Goal: Complete application form

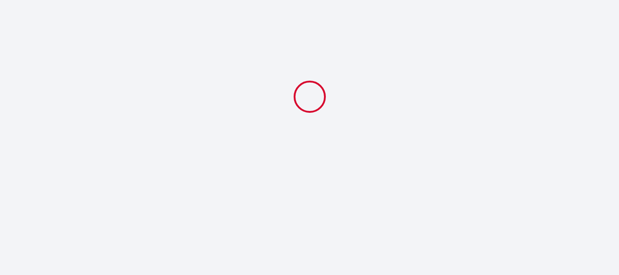
select select
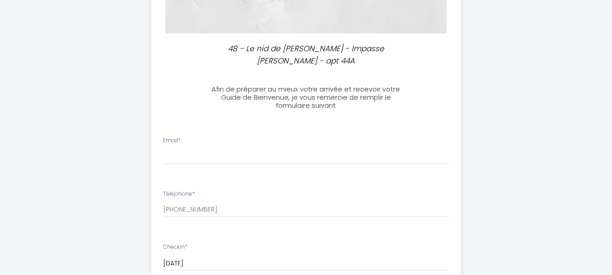
scroll to position [181, 0]
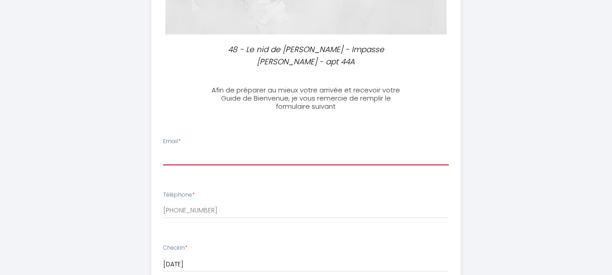
click at [166, 149] on input "Email *" at bounding box center [306, 157] width 286 height 16
type input "[EMAIL_ADDRESS][DOMAIN_NAME]"
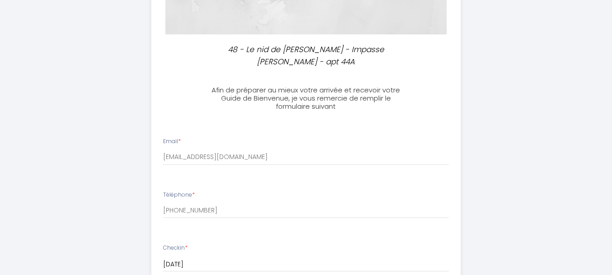
click at [244, 185] on li "Téléphone * [PHONE_NUMBER]" at bounding box center [306, 209] width 309 height 48
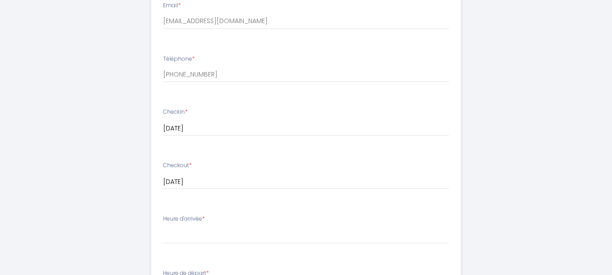
scroll to position [362, 0]
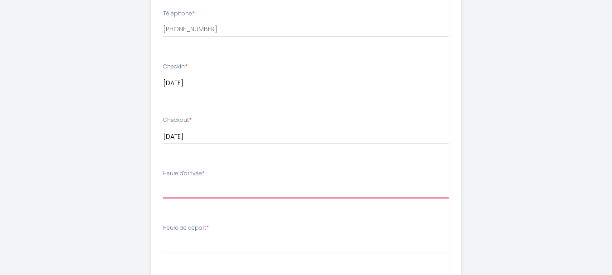
click at [169, 181] on select "16:00 16:30 17:00 17:30 18:00 18:30 19:00 19:30 20:00 20:30 21:00 21:30 22:00 2…" at bounding box center [306, 189] width 286 height 17
select select "20:00"
click at [163, 181] on select "16:00 16:30 17:00 17:30 18:00 18:30 19:00 19:30 20:00 20:30 21:00 21:30 22:00 2…" at bounding box center [306, 189] width 286 height 17
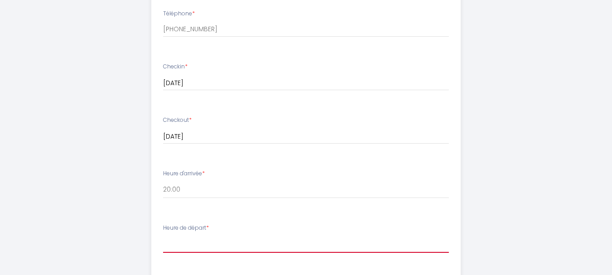
click at [173, 236] on select "00:00 00:30 01:00 01:30 02:00 02:30 03:00 03:30 04:00 04:30 05:00 05:30 06:00 0…" at bounding box center [306, 244] width 286 height 17
select select "10:30"
click at [163, 236] on select "00:00 00:30 01:00 01:30 02:00 02:30 03:00 03:30 04:00 04:30 05:00 05:30 06:00 0…" at bounding box center [306, 244] width 286 height 17
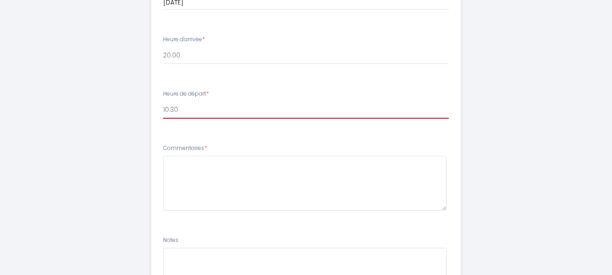
scroll to position [589, 0]
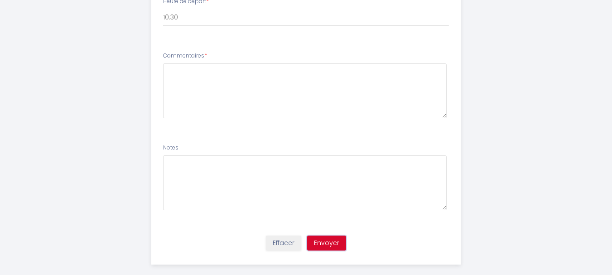
click at [320, 236] on button "Envoyer" at bounding box center [326, 243] width 39 height 15
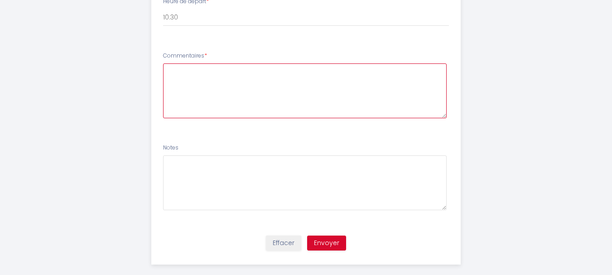
click at [174, 72] on textarea at bounding box center [305, 90] width 284 height 55
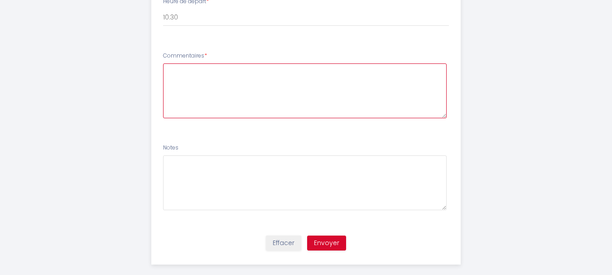
click at [175, 63] on textarea at bounding box center [305, 90] width 284 height 55
click at [184, 63] on textarea "si es posible" at bounding box center [305, 90] width 284 height 55
click at [216, 63] on textarea "A ser posible" at bounding box center [305, 90] width 284 height 55
click at [300, 75] on textarea "A ser posible necesitaremos alquilar ropa de cama" at bounding box center [305, 90] width 284 height 55
click at [212, 63] on textarea "A ser posible necesitaremos alquilar ropa de cama" at bounding box center [305, 90] width 284 height 55
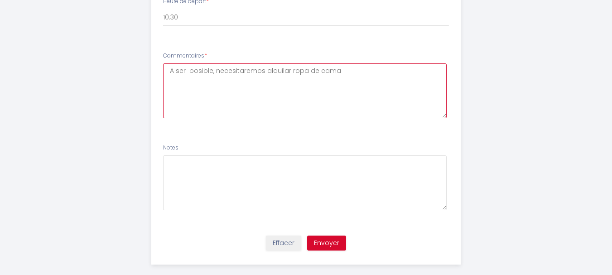
type textarea "A ser posible, necesitaremos alquilar ropa de cama"
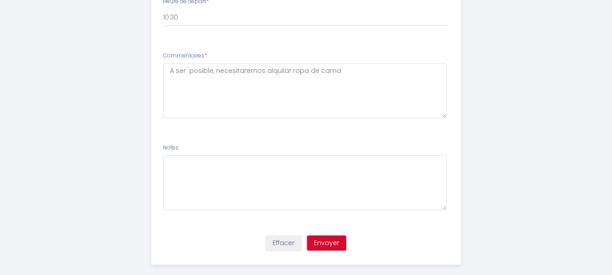
click at [330, 236] on button "Envoyer" at bounding box center [326, 243] width 39 height 15
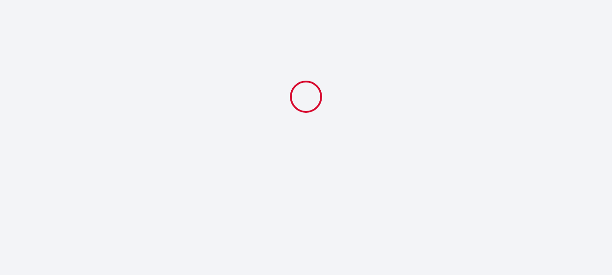
select select "20:00"
select select "10:30"
